Goal: Information Seeking & Learning: Learn about a topic

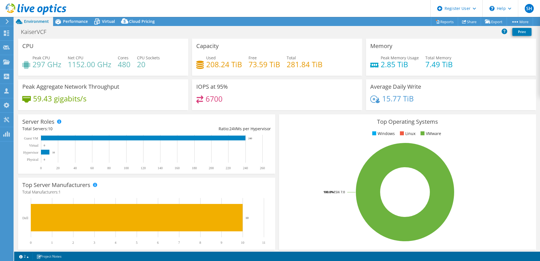
select select "USWest"
select select "USD"
click at [74, 20] on span "Performance" at bounding box center [75, 21] width 25 height 5
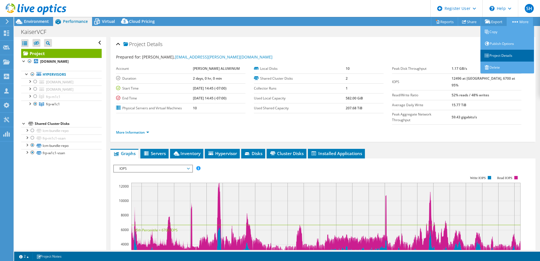
click at [495, 56] on link "Project Details" at bounding box center [507, 56] width 54 height 12
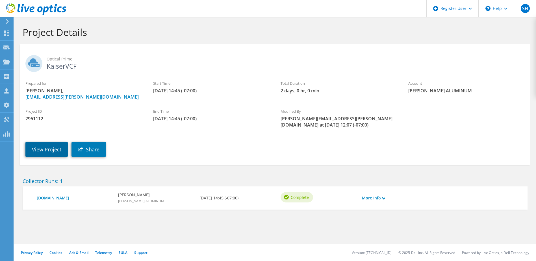
click at [49, 145] on link "View Project" at bounding box center [46, 149] width 42 height 15
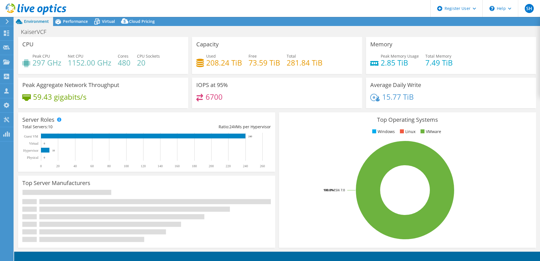
select select "USWest"
select select "USD"
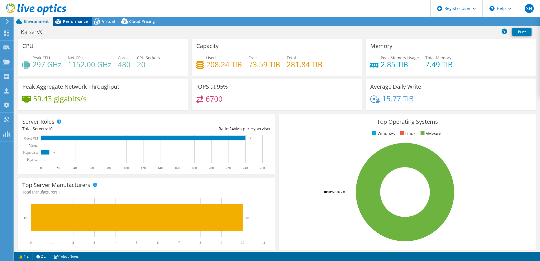
click at [69, 22] on span "Performance" at bounding box center [75, 21] width 25 height 5
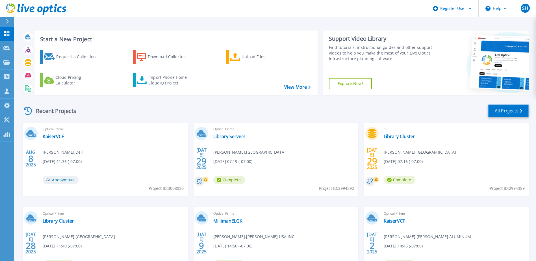
click at [507, 110] on link "All Projects" at bounding box center [508, 111] width 41 height 13
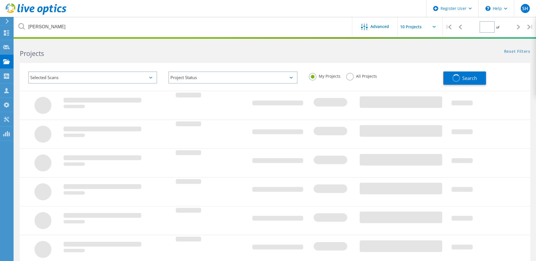
type input "1"
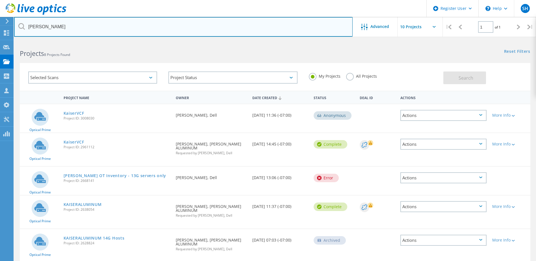
drag, startPoint x: 71, startPoint y: 28, endPoint x: 61, endPoint y: 25, distance: 10.3
click at [62, 26] on input "kaiser" at bounding box center [183, 27] width 338 height 20
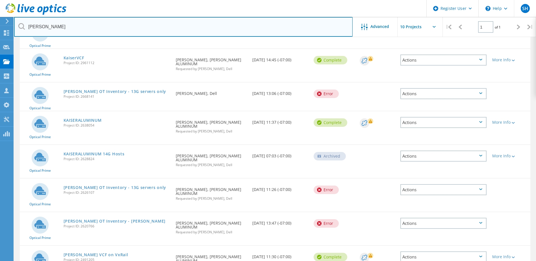
scroll to position [85, 0]
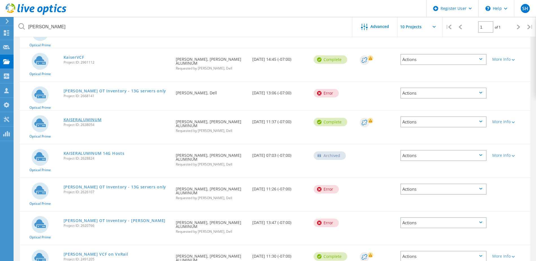
click at [89, 118] on link "KAISERALUMINUM" at bounding box center [83, 120] width 38 height 4
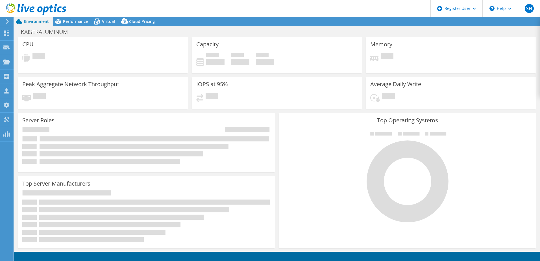
select select "USWest"
select select "USD"
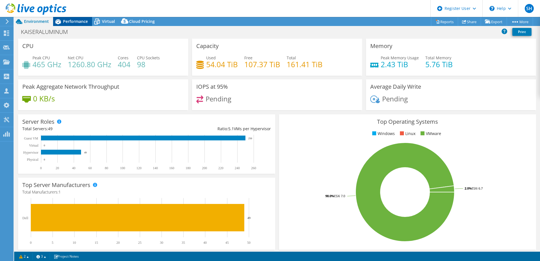
click at [71, 19] on span "Performance" at bounding box center [75, 21] width 25 height 5
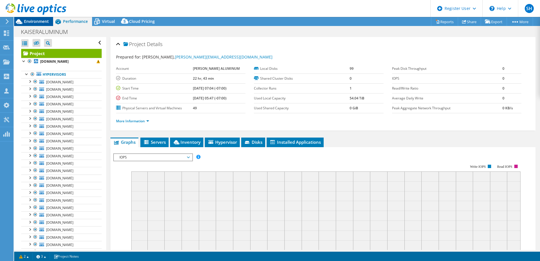
click at [33, 23] on span "Environment" at bounding box center [36, 21] width 25 height 5
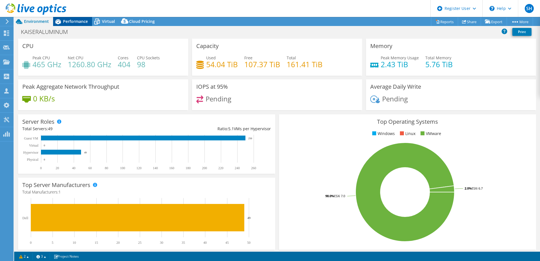
click at [67, 24] on span "Performance" at bounding box center [75, 21] width 25 height 5
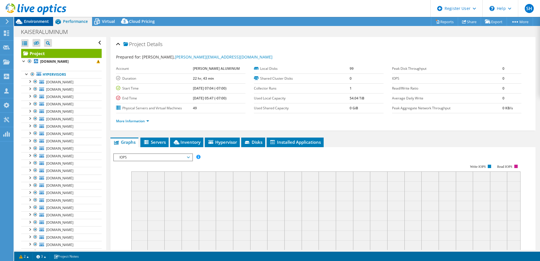
click at [36, 21] on span "Environment" at bounding box center [36, 21] width 25 height 5
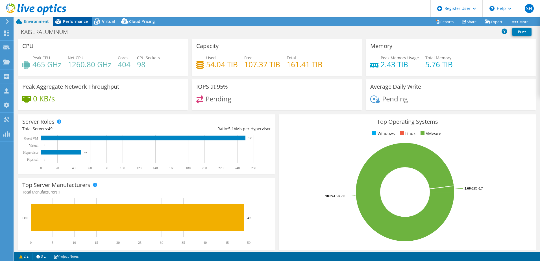
click at [80, 21] on span "Performance" at bounding box center [75, 21] width 25 height 5
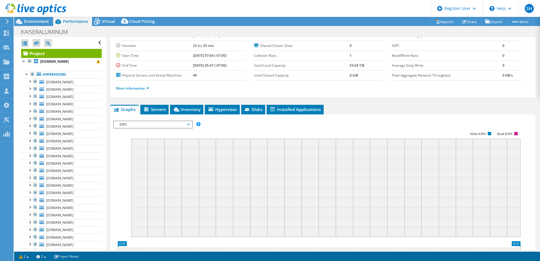
scroll to position [85, 0]
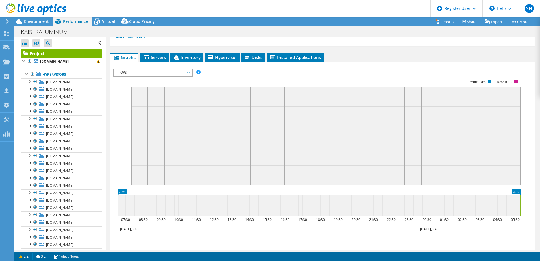
click at [154, 72] on span "IOPS" at bounding box center [153, 72] width 73 height 7
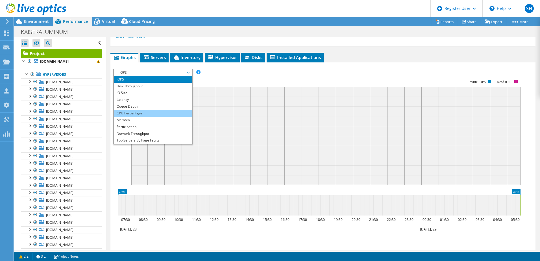
click at [134, 113] on li "CPU Percentage" at bounding box center [153, 113] width 78 height 7
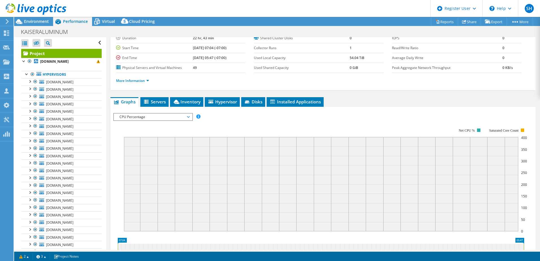
scroll to position [0, 0]
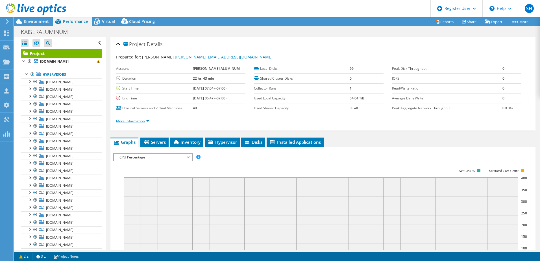
click at [136, 121] on link "More Information" at bounding box center [132, 121] width 33 height 5
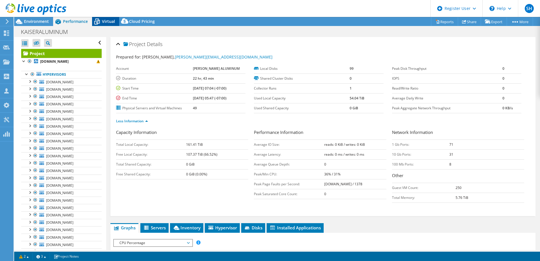
click at [106, 21] on span "Virtual" at bounding box center [108, 21] width 13 height 5
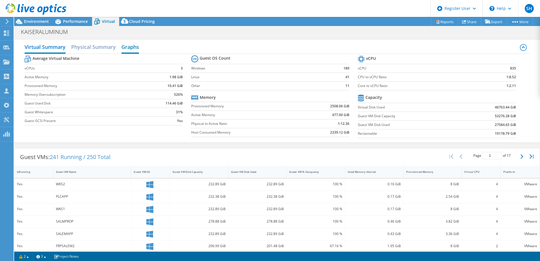
click at [135, 47] on h2 "Graphs" at bounding box center [130, 47] width 18 height 12
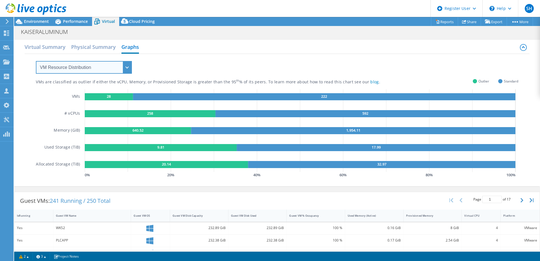
click at [126, 69] on select "VM Resource Distribution Provisioning Contrast Over Provisioning" at bounding box center [84, 67] width 96 height 13
select select "Over Provisioning"
click at [36, 61] on select "VM Resource Distribution Provisioning Contrast Over Provisioning" at bounding box center [84, 67] width 96 height 13
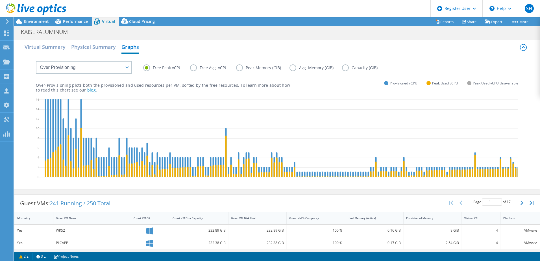
click at [193, 67] on label "Free Avg. vCPU" at bounding box center [213, 67] width 46 height 7
click at [0, 0] on input "Free Avg. vCPU" at bounding box center [0, 0] width 0 height 0
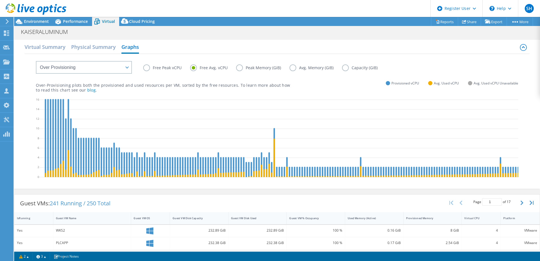
click at [243, 68] on label "Peak Memory (GiB)" at bounding box center [262, 67] width 53 height 7
click at [0, 0] on input "Peak Memory (GiB)" at bounding box center [0, 0] width 0 height 0
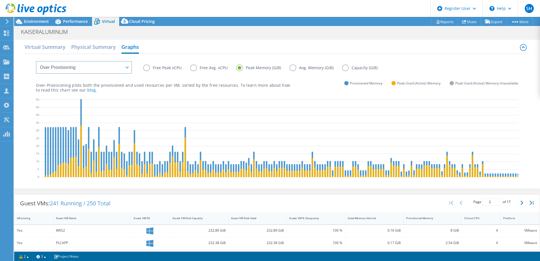
click at [294, 68] on label "Avg. Memory (GiB)" at bounding box center [316, 67] width 53 height 7
click at [0, 0] on input "Avg. Memory (GiB)" at bounding box center [0, 0] width 0 height 0
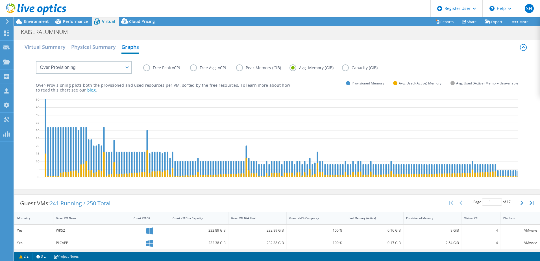
click at [346, 68] on label "Capacity (GiB)" at bounding box center [364, 67] width 44 height 7
click at [0, 0] on input "Capacity (GiB)" at bounding box center [0, 0] width 0 height 0
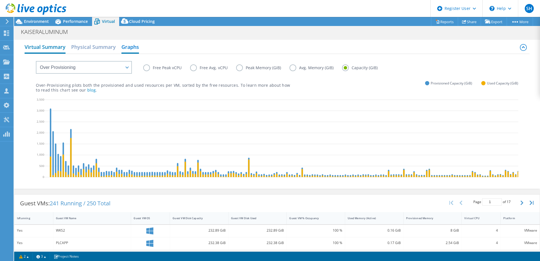
click at [48, 48] on h2 "Virtual Summary" at bounding box center [45, 47] width 41 height 12
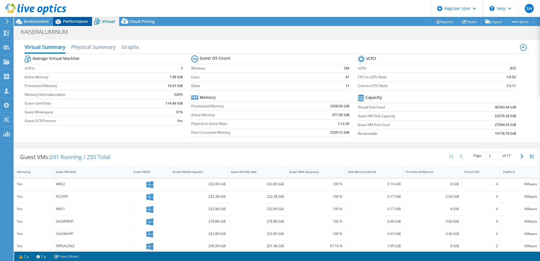
click at [80, 21] on span "Performance" at bounding box center [75, 21] width 25 height 5
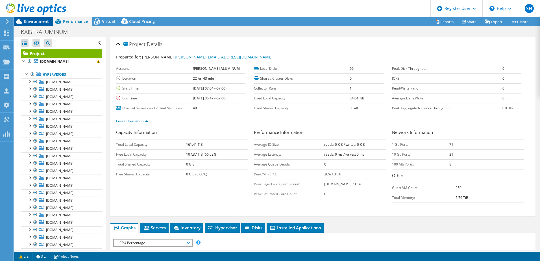
click at [41, 24] on div "Environment" at bounding box center [33, 21] width 39 height 9
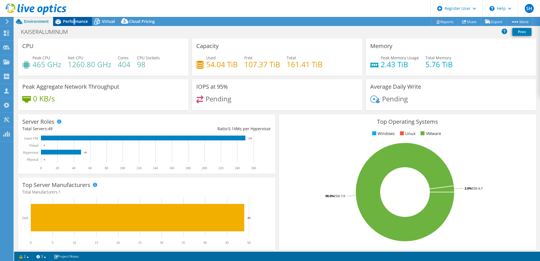
click at [74, 19] on span "Performance" at bounding box center [75, 21] width 25 height 5
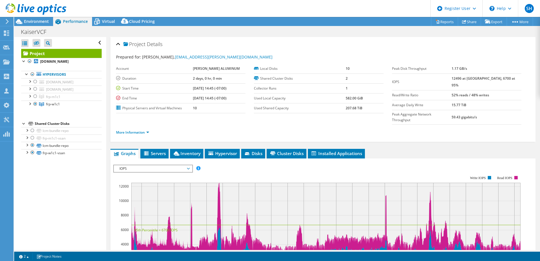
select select "USWest"
select select "USD"
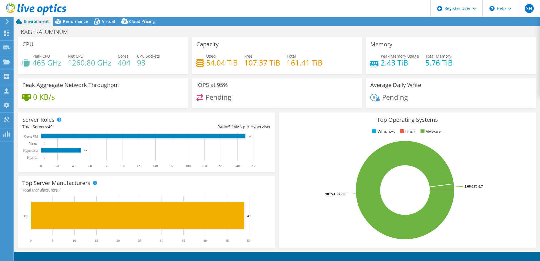
select select "USWest"
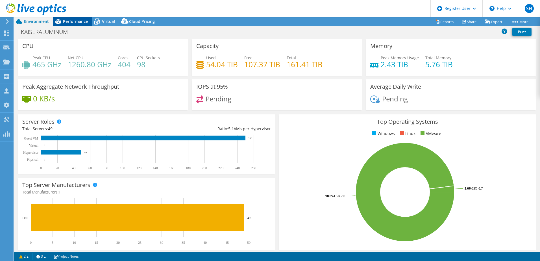
click at [73, 20] on span "Performance" at bounding box center [75, 21] width 25 height 5
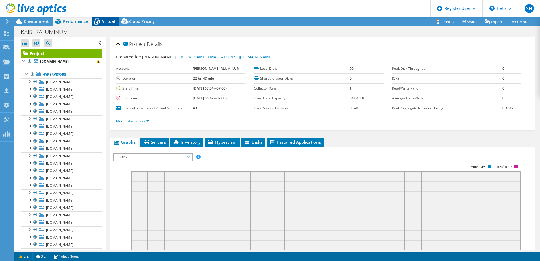
click at [117, 22] on div "Virtual" at bounding box center [105, 21] width 27 height 9
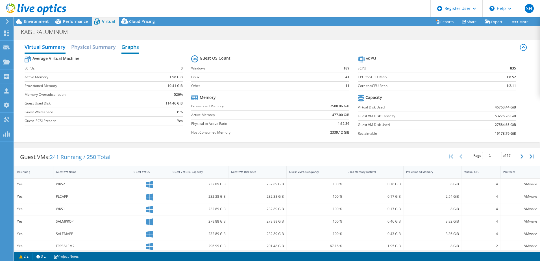
click at [131, 47] on h2 "Graphs" at bounding box center [130, 47] width 18 height 12
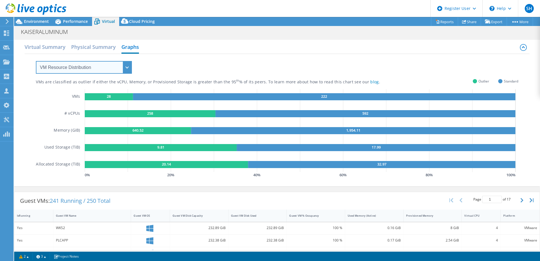
click at [128, 66] on select "VM Resource Distribution Provisioning Contrast Over Provisioning" at bounding box center [84, 67] width 96 height 13
select select "Over Provisioning"
click at [36, 61] on select "VM Resource Distribution Provisioning Contrast Over Provisioning" at bounding box center [84, 67] width 96 height 13
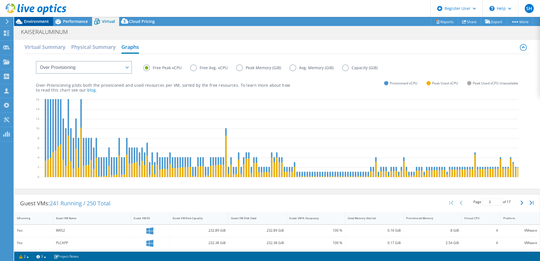
click at [40, 21] on span "Environment" at bounding box center [36, 21] width 25 height 5
